Goal: Submit feedback/report problem

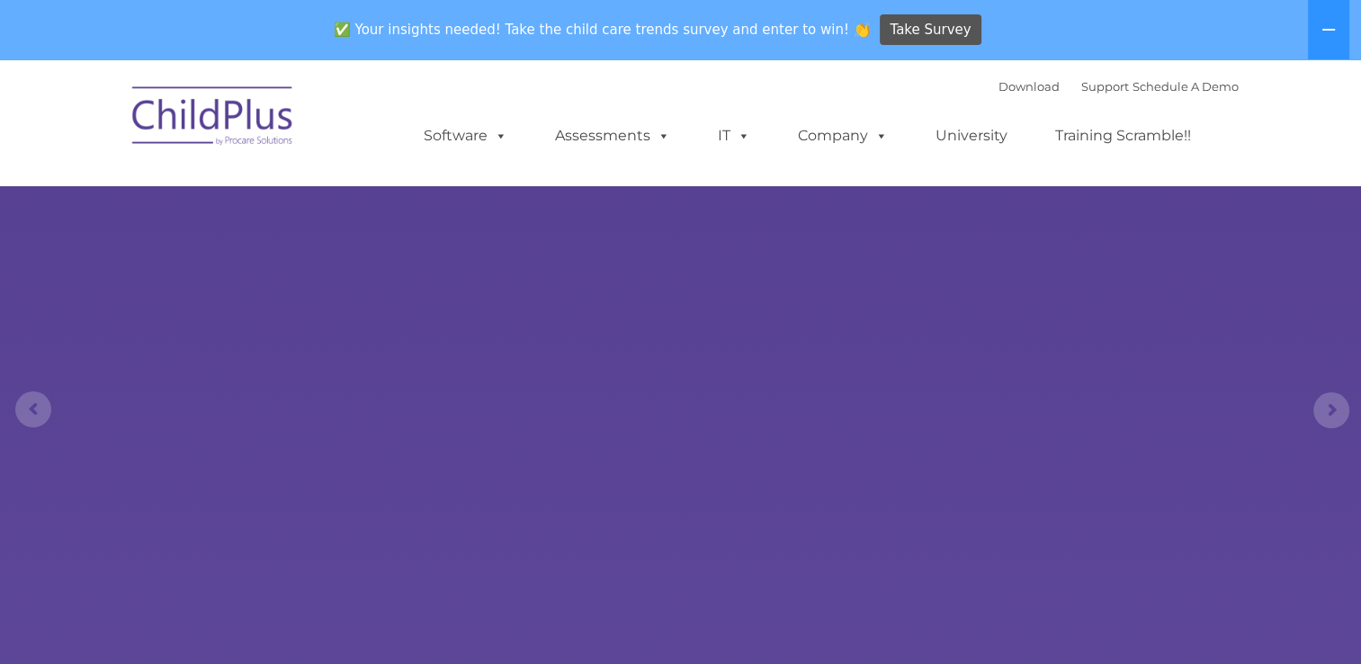
select select "MEDIUM"
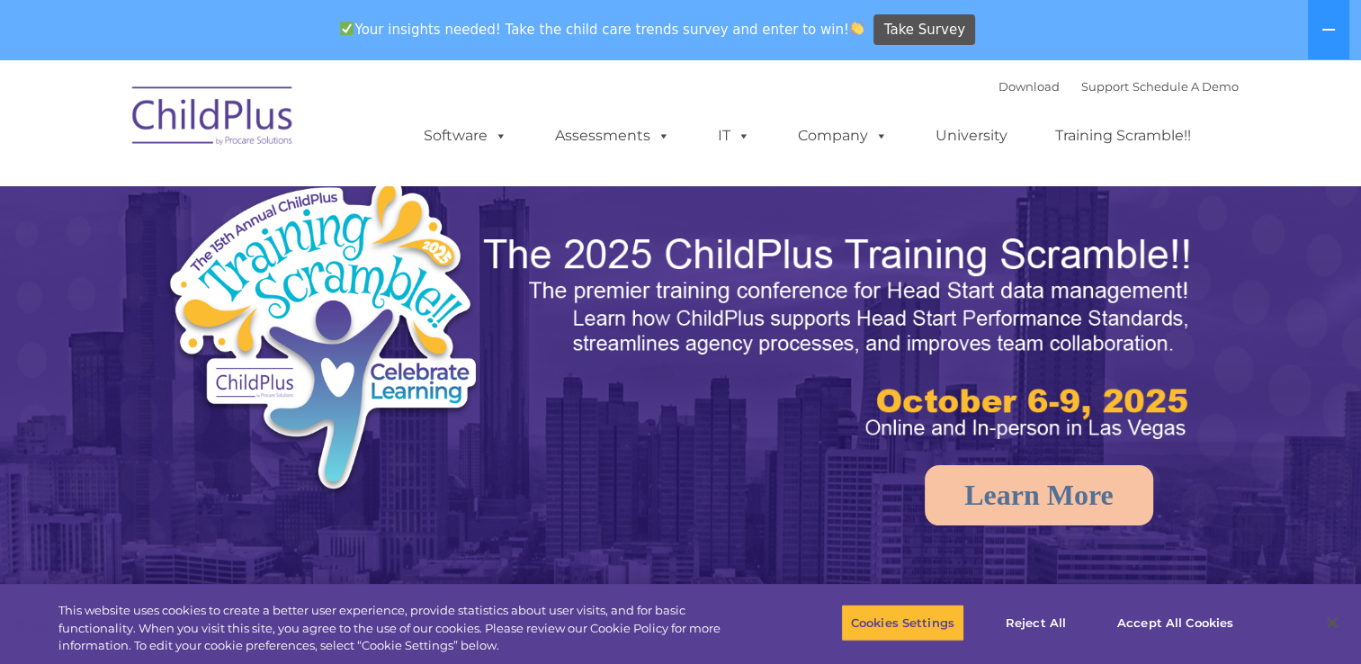
select select "MEDIUM"
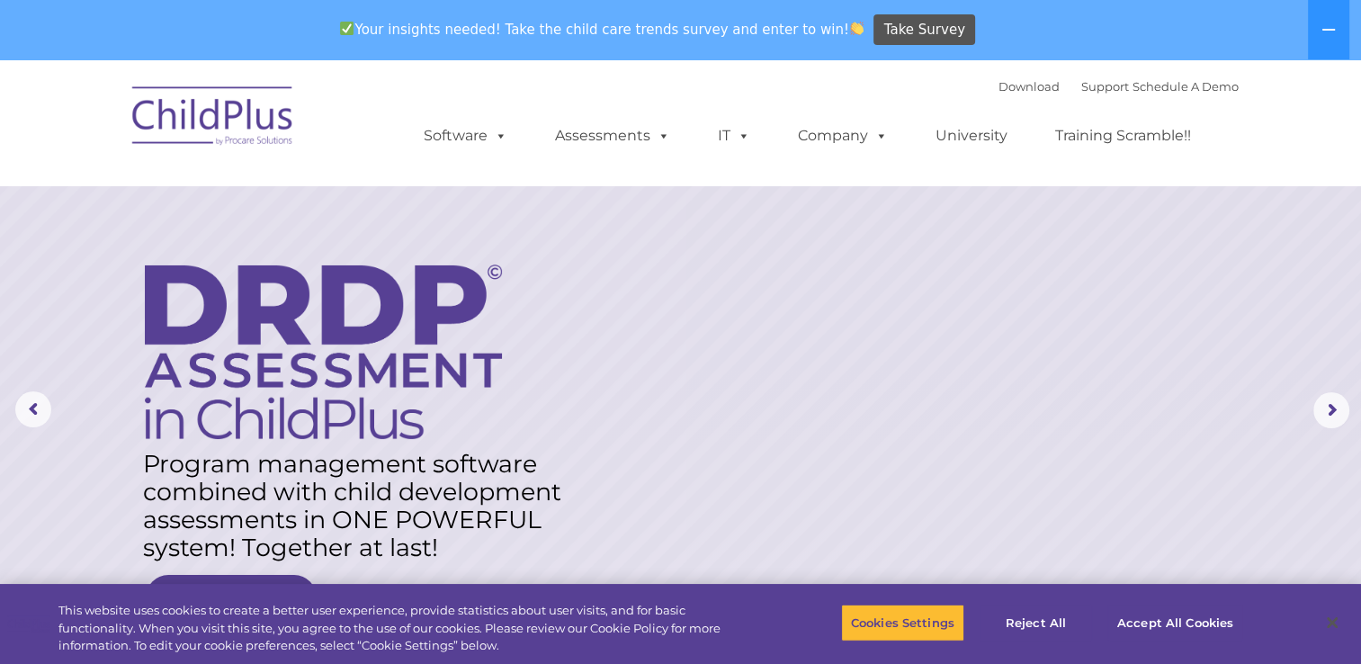
click at [192, 127] on img at bounding box center [213, 119] width 180 height 90
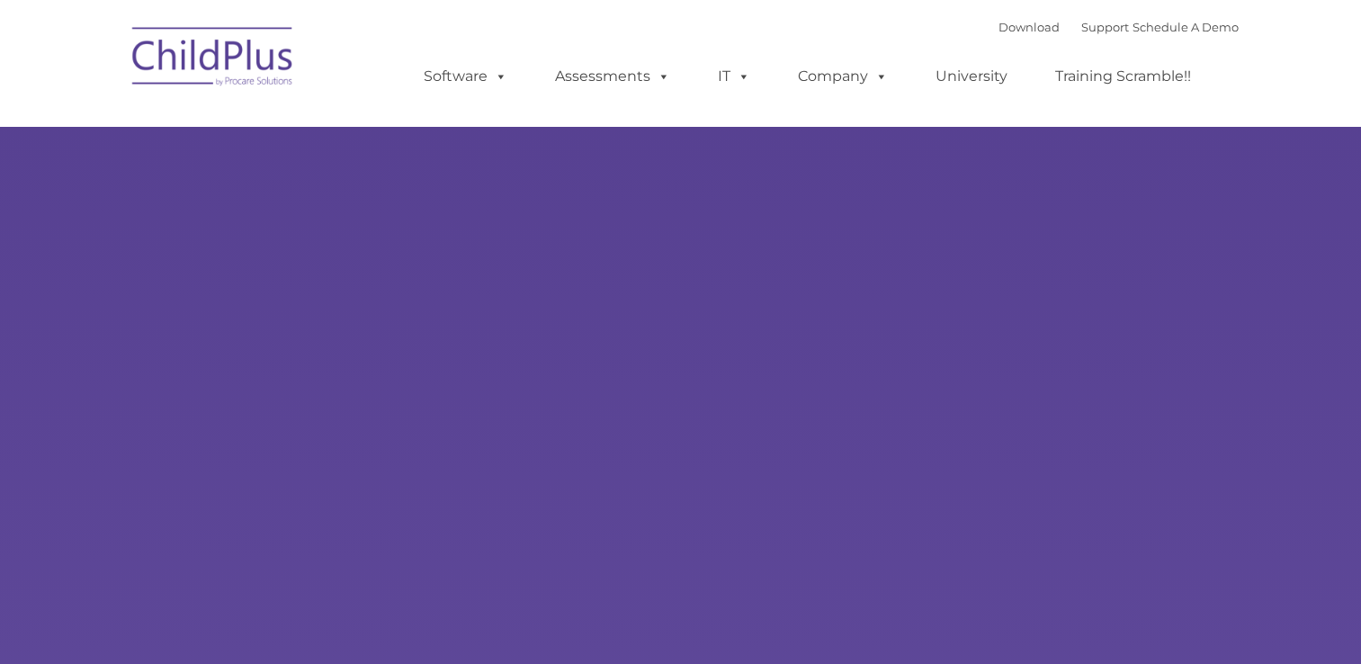
type input ""
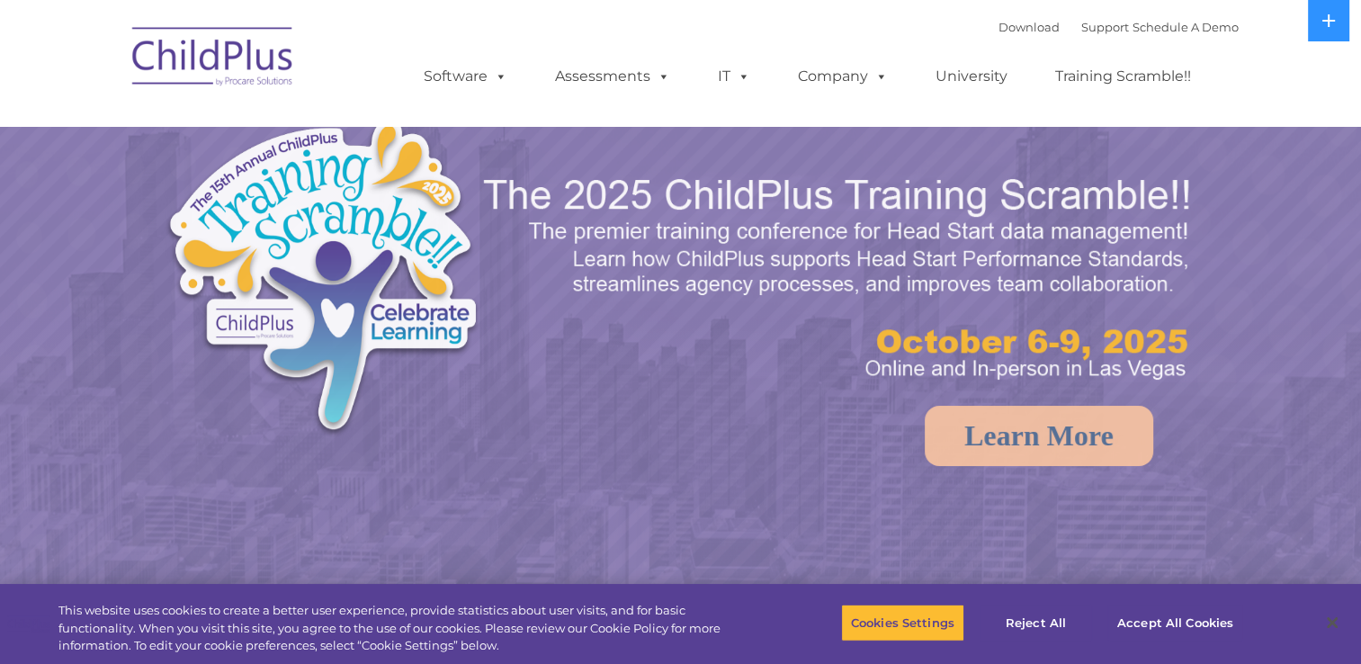
select select "MEDIUM"
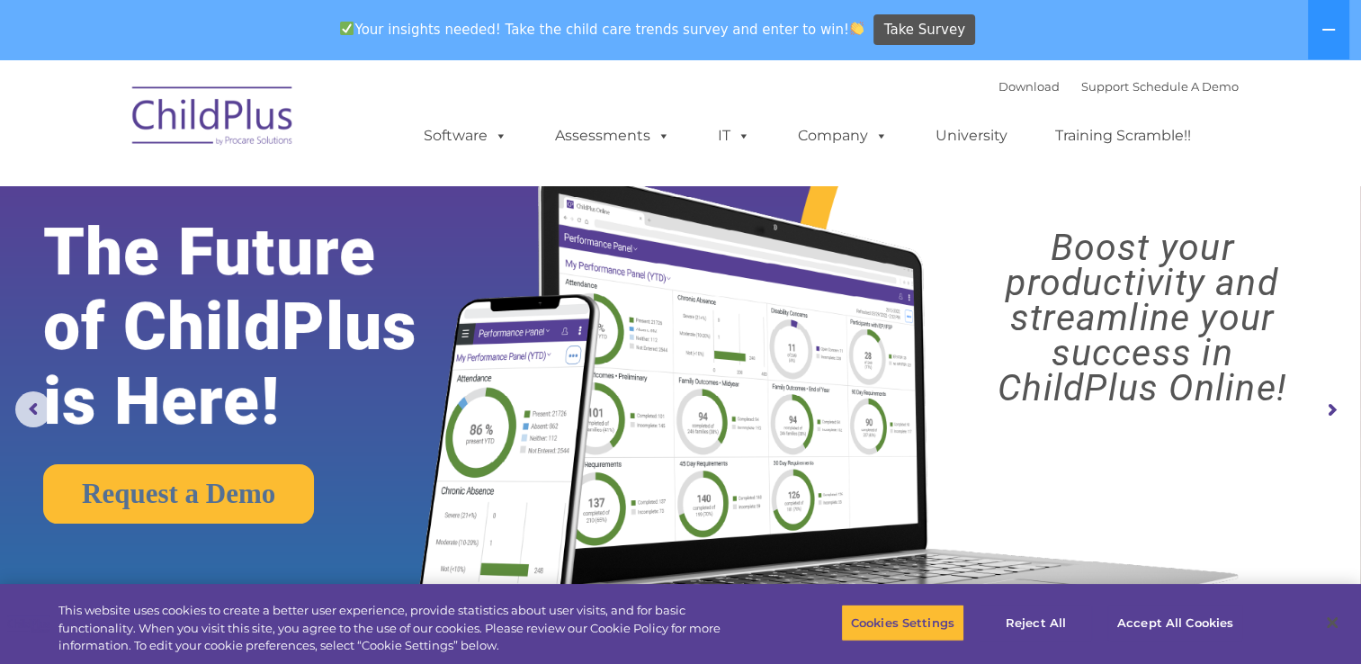
click at [1330, 415] on rs-arrow at bounding box center [1331, 410] width 36 height 36
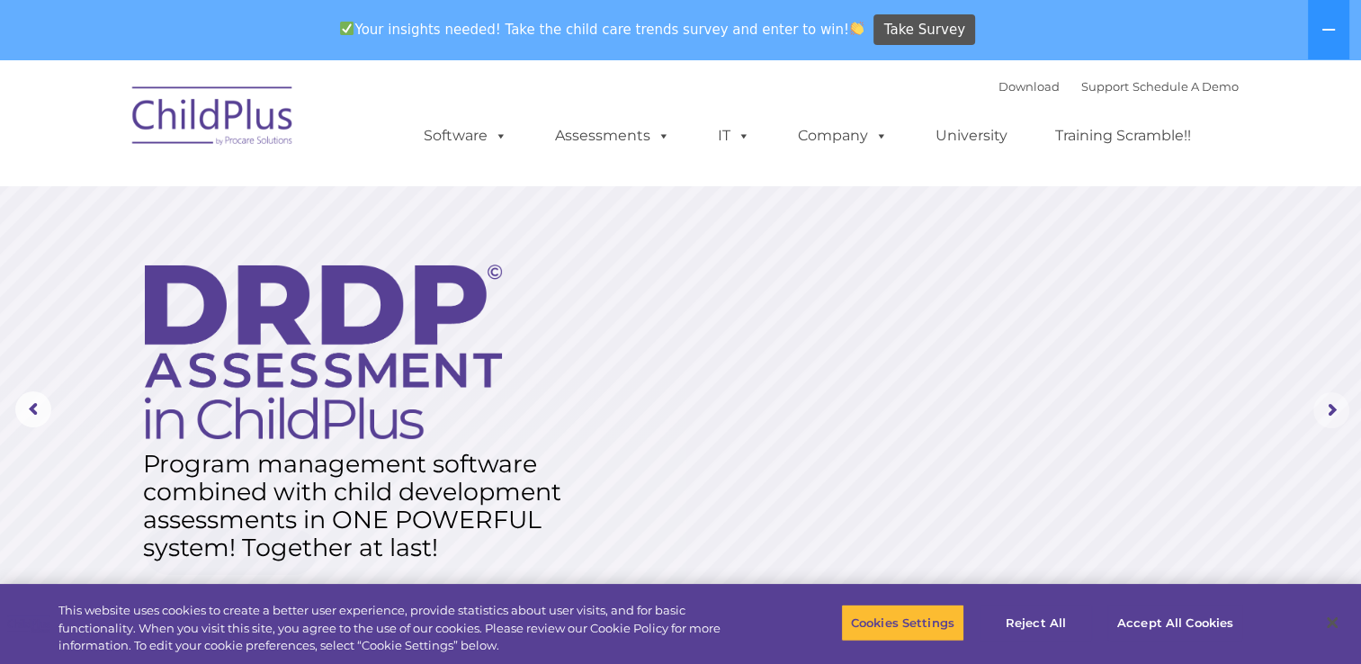
click at [1331, 415] on rs-arrow at bounding box center [1331, 410] width 36 height 36
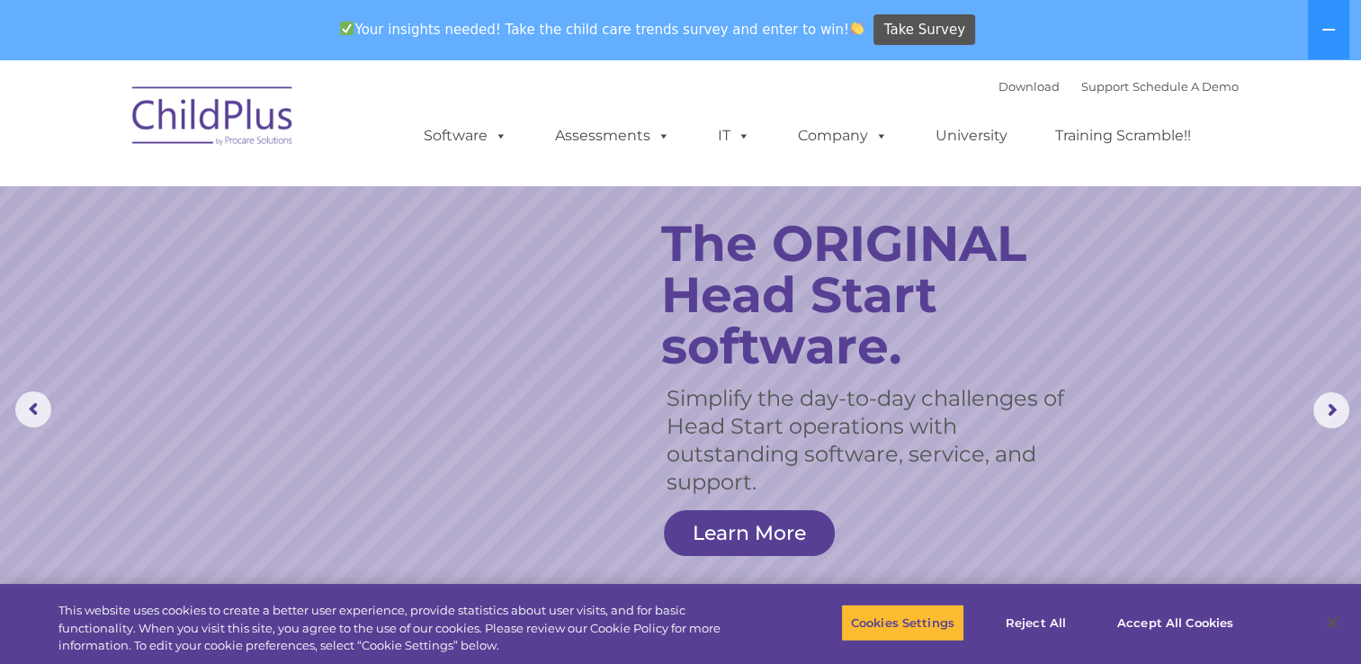
click at [319, 34] on div "Your insights needed! Take the child care trends survey and enter to win! Take …" at bounding box center [655, 30] width 1310 height 58
